Goal: Task Accomplishment & Management: Use online tool/utility

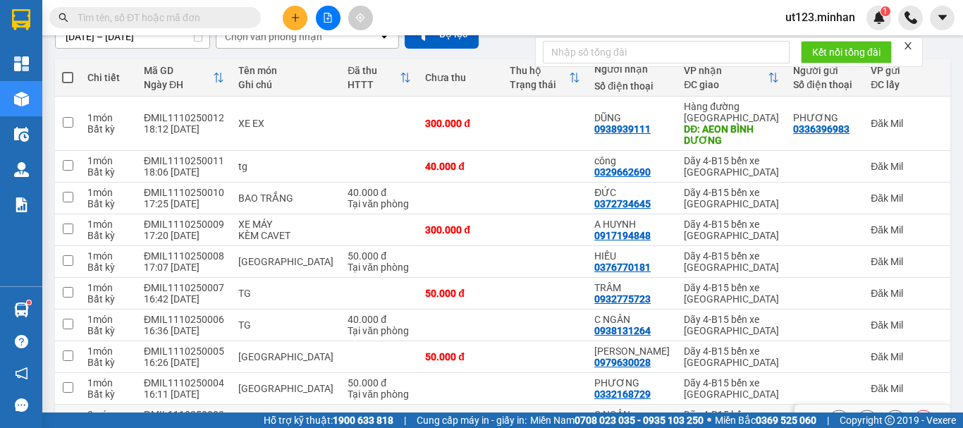
scroll to position [210, 0]
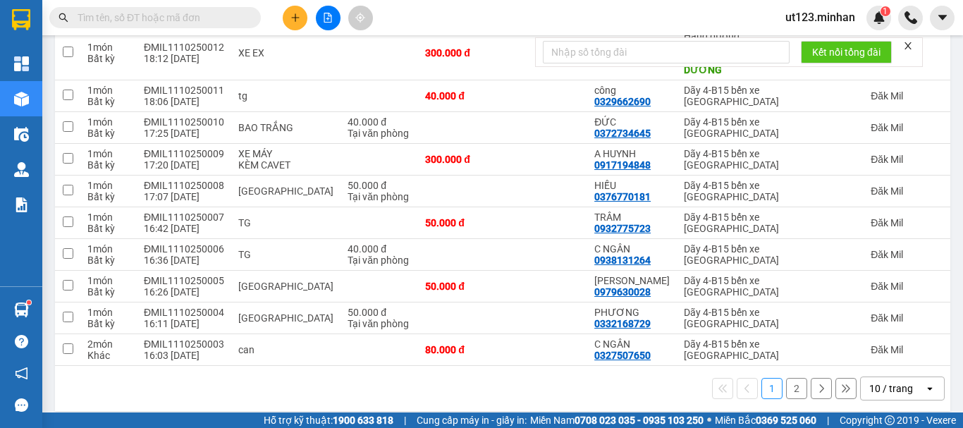
click at [871, 381] on div "10 / trang" at bounding box center [891, 388] width 44 height 14
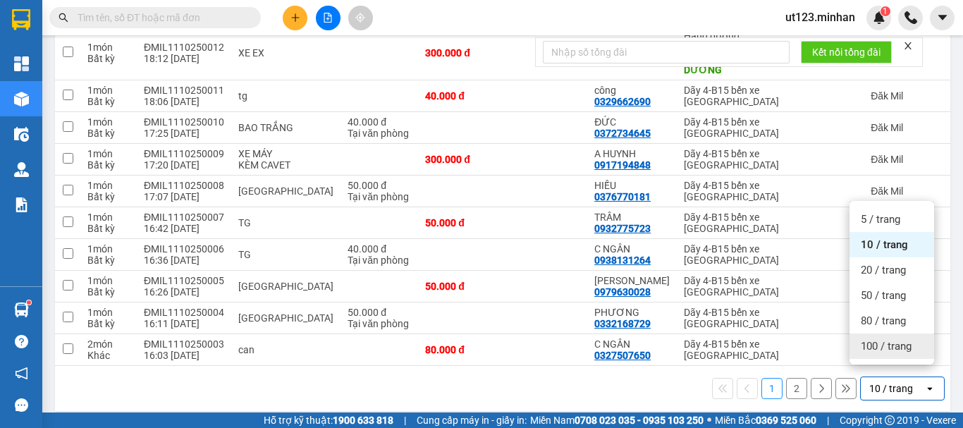
click at [897, 348] on span "100 / trang" at bounding box center [886, 346] width 51 height 14
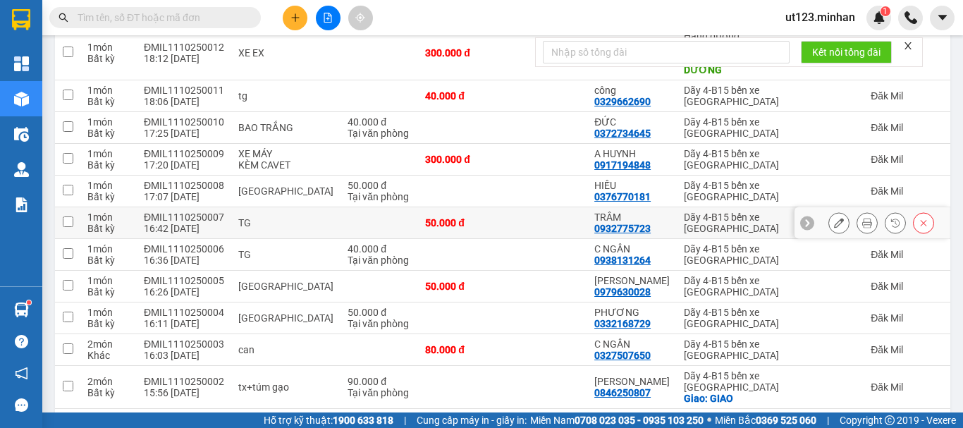
scroll to position [0, 0]
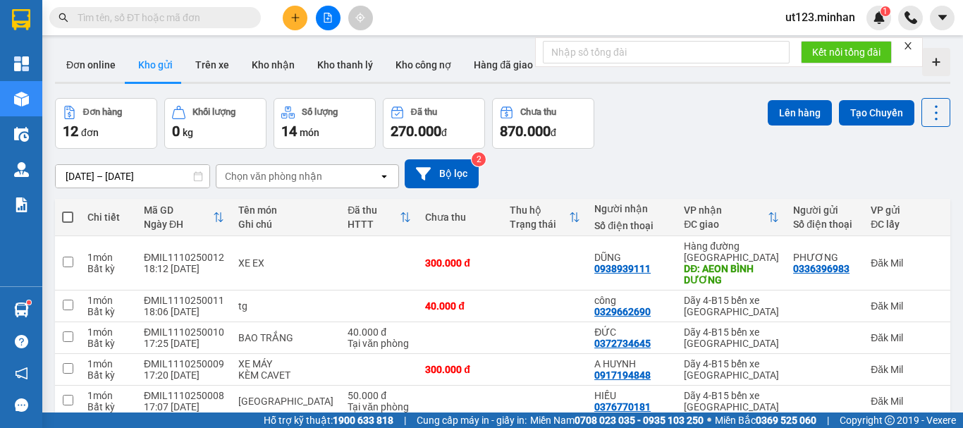
click at [73, 217] on span at bounding box center [67, 217] width 11 height 11
click at [68, 210] on input "checkbox" at bounding box center [68, 210] width 0 height 0
checkbox input "true"
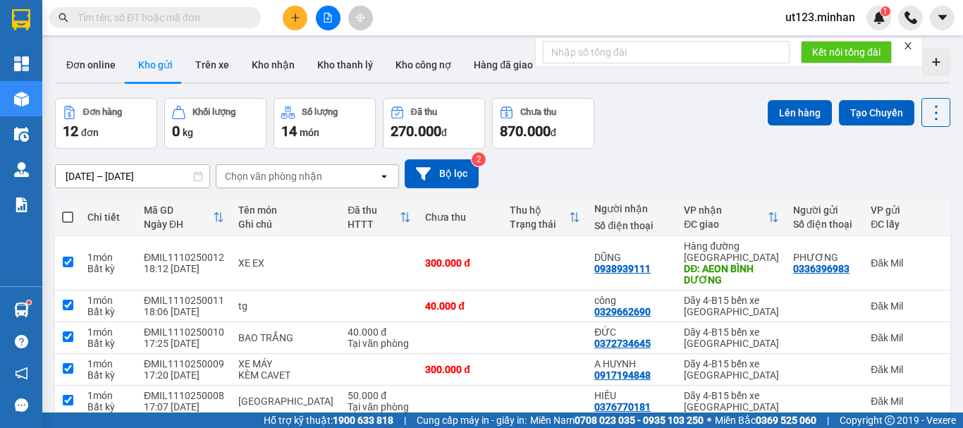
checkbox input "true"
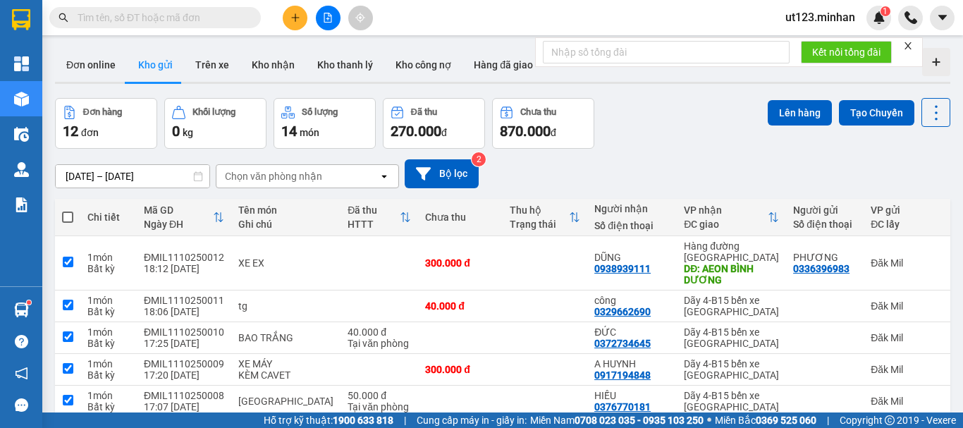
checkbox input "true"
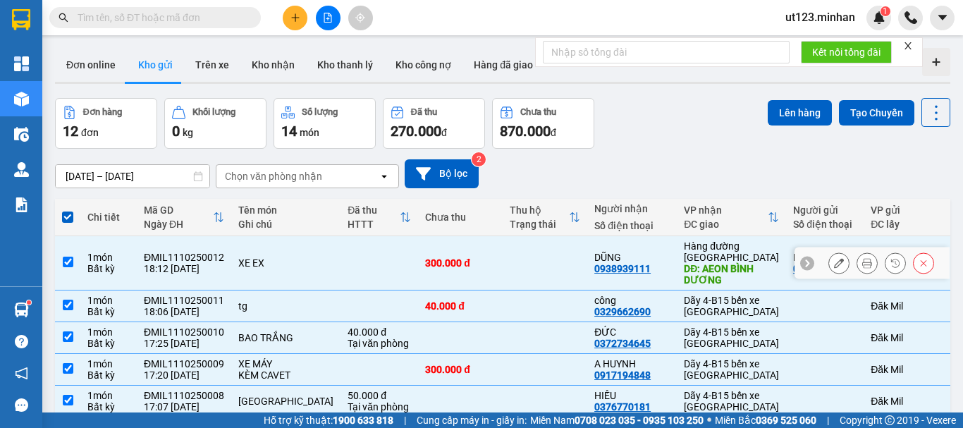
click at [63, 257] on input "checkbox" at bounding box center [68, 262] width 11 height 11
checkbox input "false"
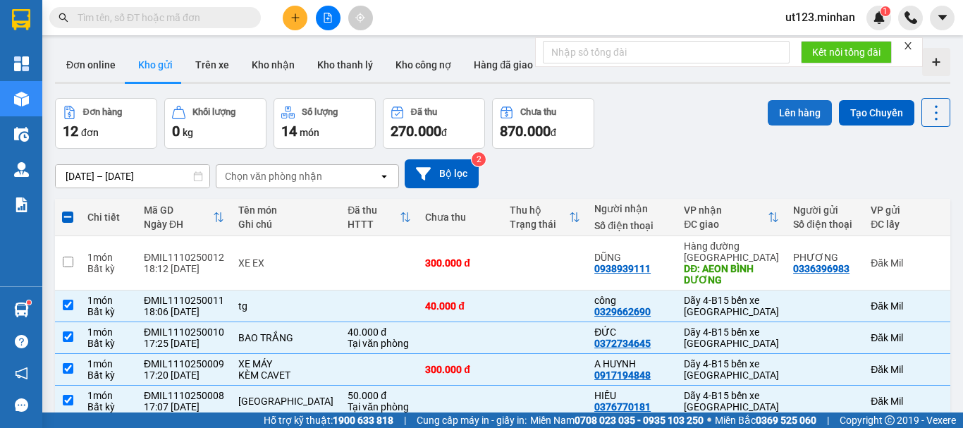
click at [774, 105] on button "Lên hàng" at bounding box center [800, 112] width 64 height 25
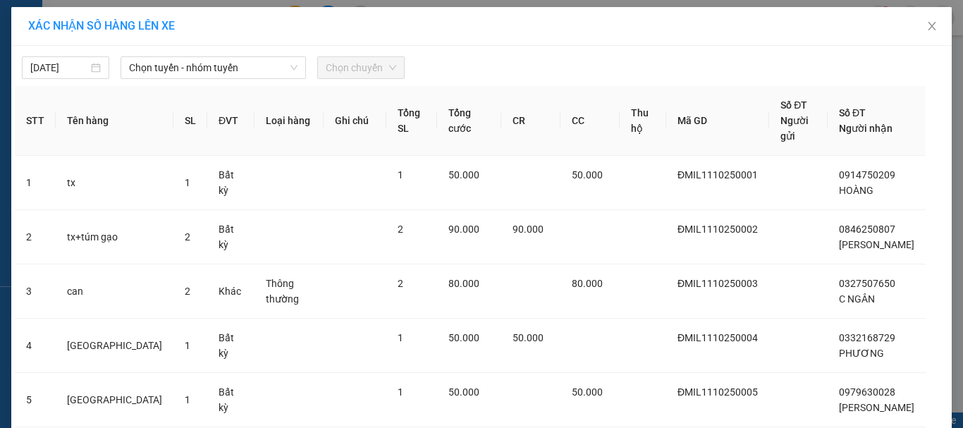
drag, startPoint x: 210, startPoint y: 68, endPoint x: 219, endPoint y: 80, distance: 15.1
click at [212, 68] on span "Chọn tuyến - nhóm tuyến" at bounding box center [213, 67] width 168 height 21
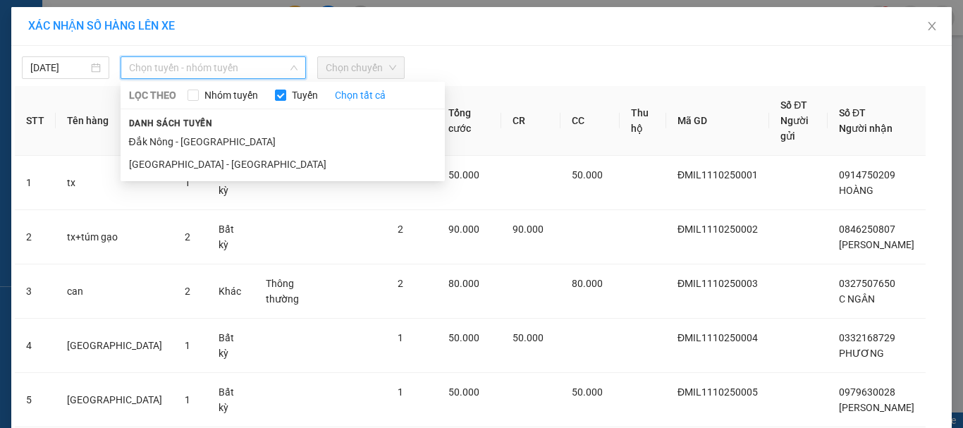
drag, startPoint x: 229, startPoint y: 136, endPoint x: 345, endPoint y: 55, distance: 141.2
click at [228, 136] on li "Đắk Nông - [GEOGRAPHIC_DATA]" at bounding box center [283, 141] width 324 height 23
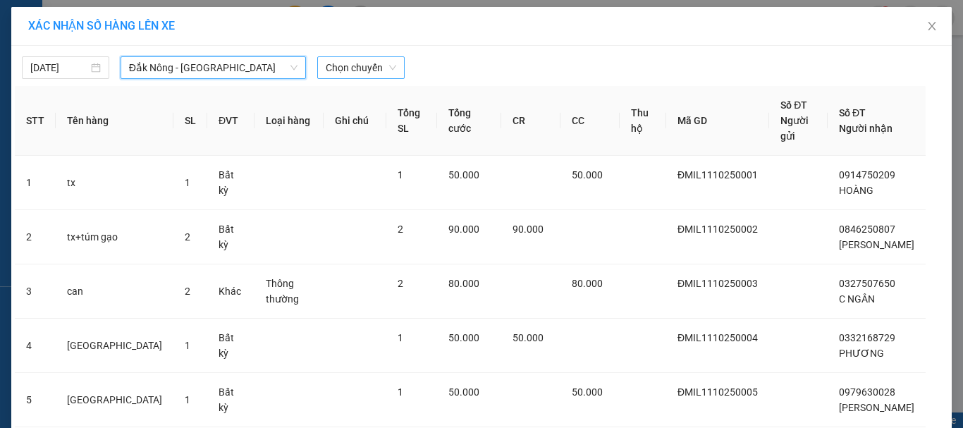
drag, startPoint x: 362, startPoint y: 59, endPoint x: 374, endPoint y: 77, distance: 21.3
click at [362, 60] on span "Chọn chuyến" at bounding box center [361, 67] width 71 height 21
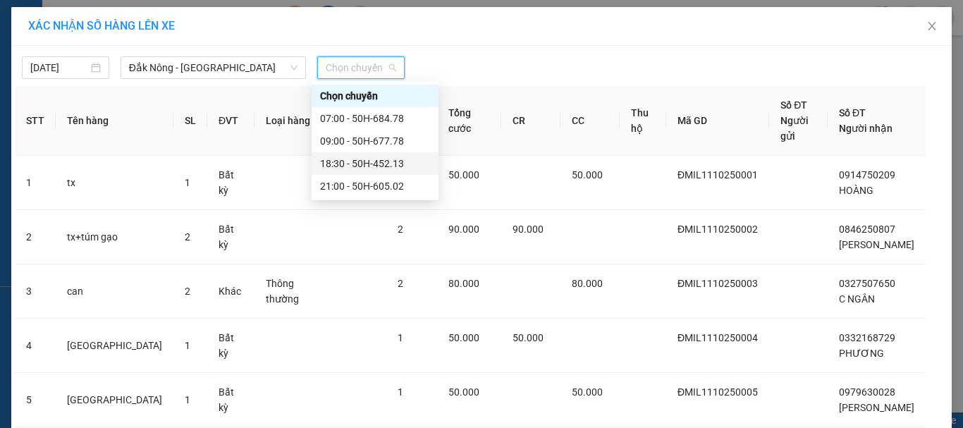
click at [381, 157] on div "18:30 - 50H-452.13" at bounding box center [375, 164] width 110 height 16
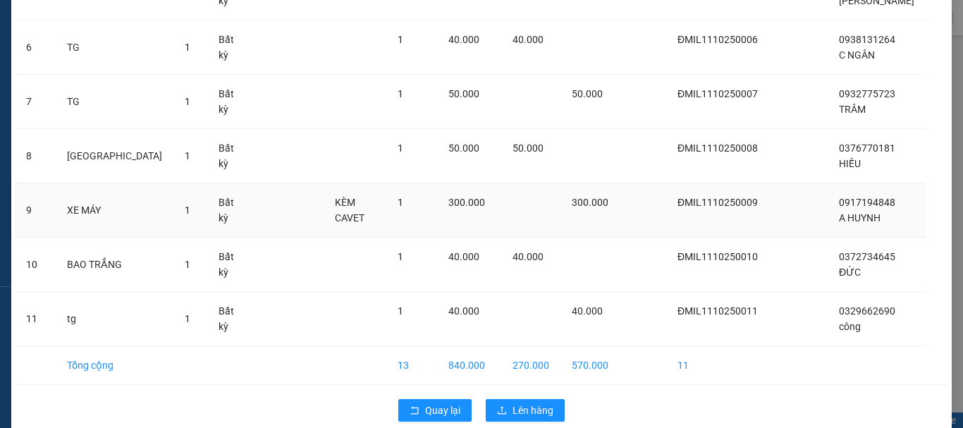
scroll to position [421, 0]
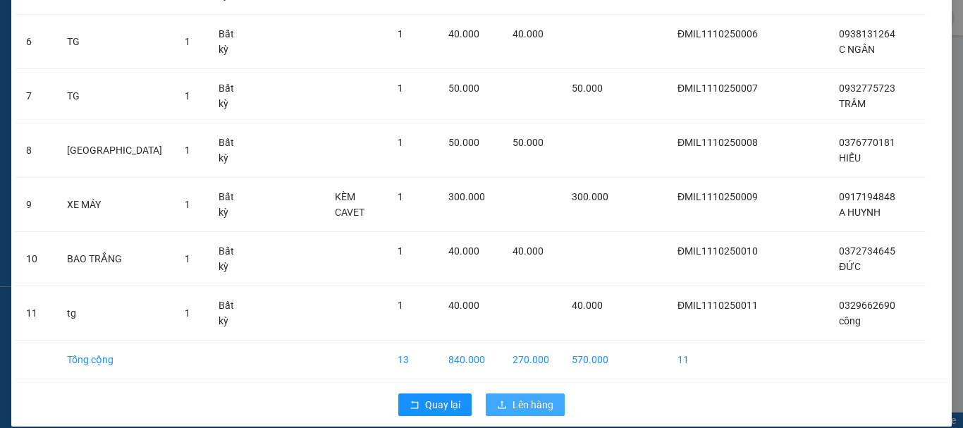
click at [531, 397] on span "Lên hàng" at bounding box center [533, 405] width 41 height 16
